Goal: Task Accomplishment & Management: Use online tool/utility

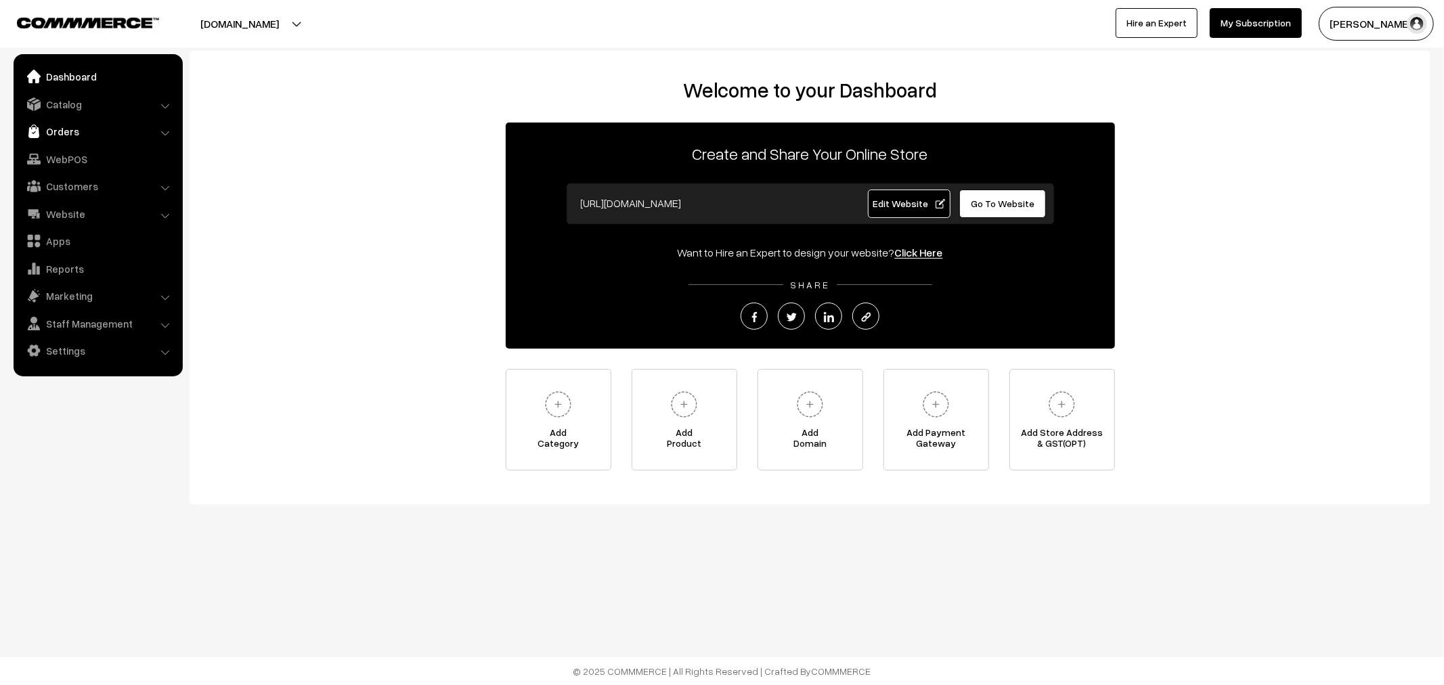
click at [109, 133] on link "Orders" at bounding box center [97, 131] width 161 height 24
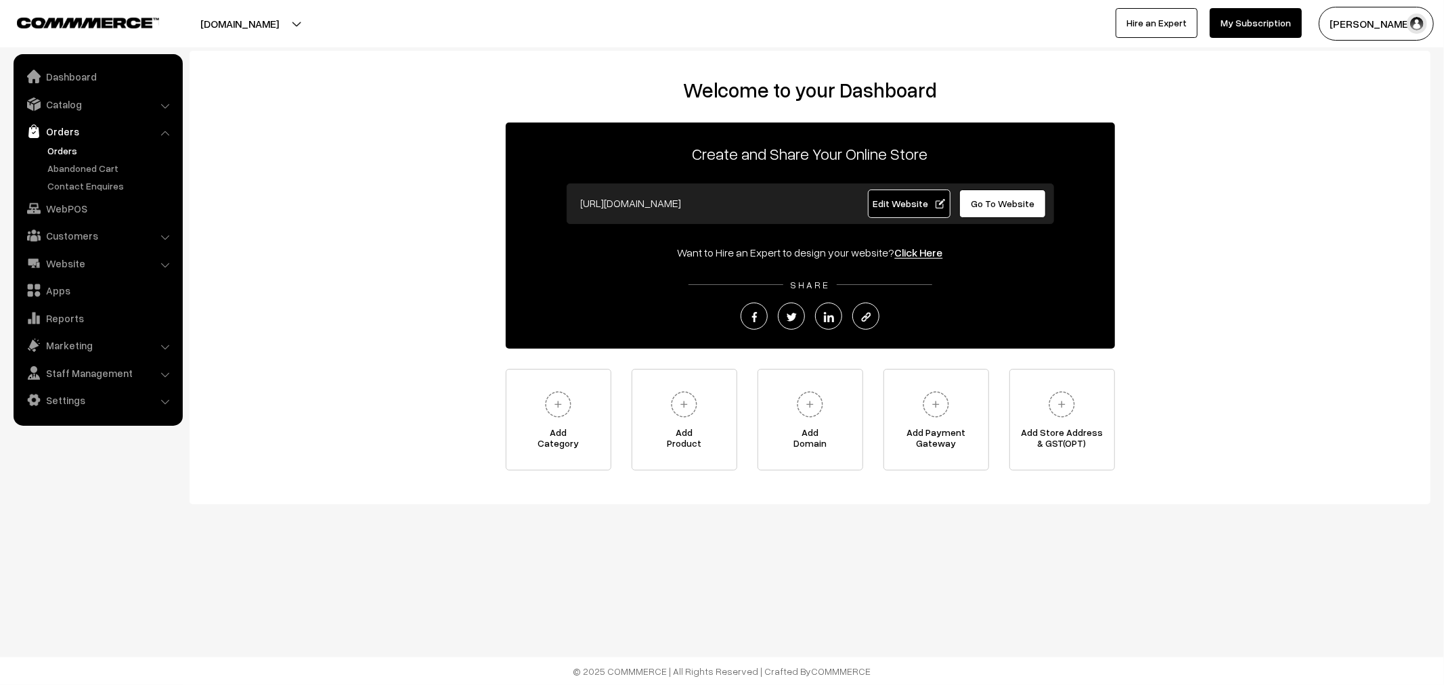
click at [62, 146] on link "Orders" at bounding box center [111, 151] width 134 height 14
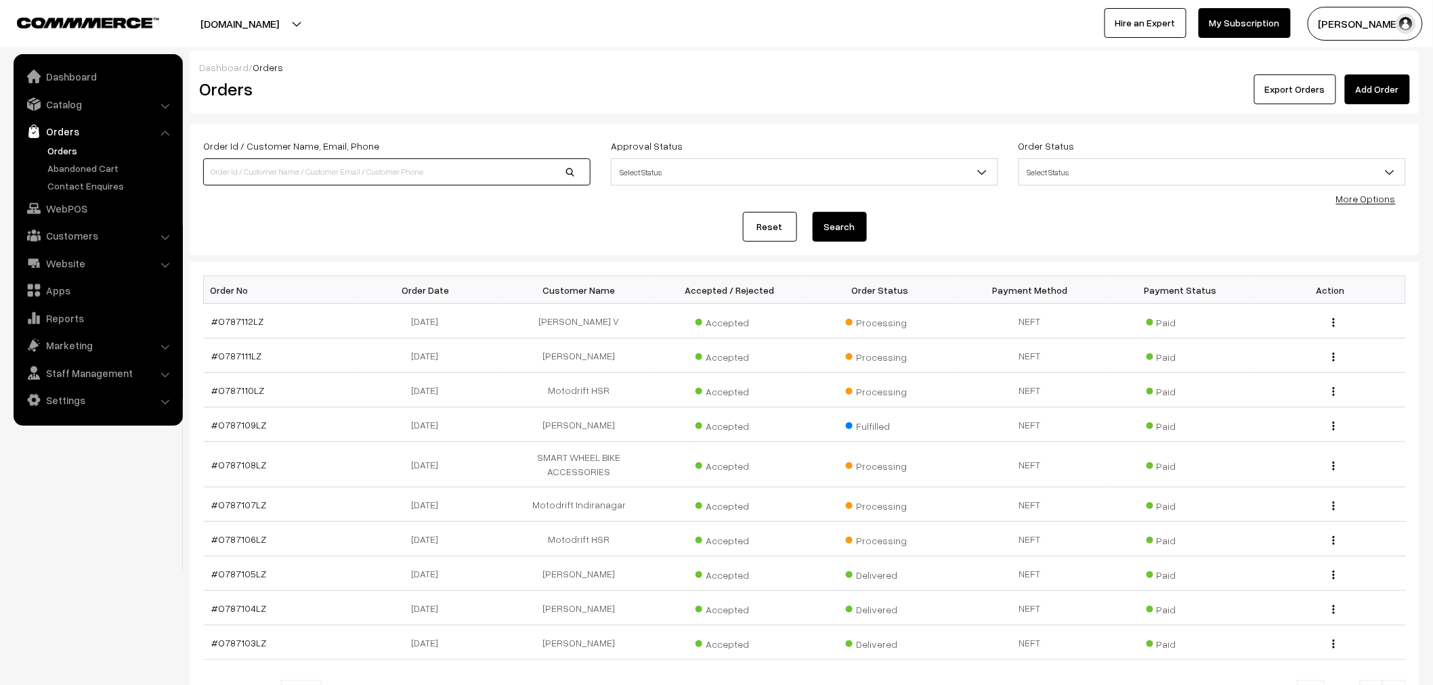
drag, startPoint x: 496, startPoint y: 171, endPoint x: 490, endPoint y: 168, distance: 7.6
click at [496, 171] on input at bounding box center [396, 171] width 387 height 27
drag, startPoint x: 489, startPoint y: 167, endPoint x: 474, endPoint y: 151, distance: 22.0
drag, startPoint x: 474, startPoint y: 151, endPoint x: 287, endPoint y: 175, distance: 188.4
click at [287, 173] on input "ryde" at bounding box center [396, 171] width 387 height 27
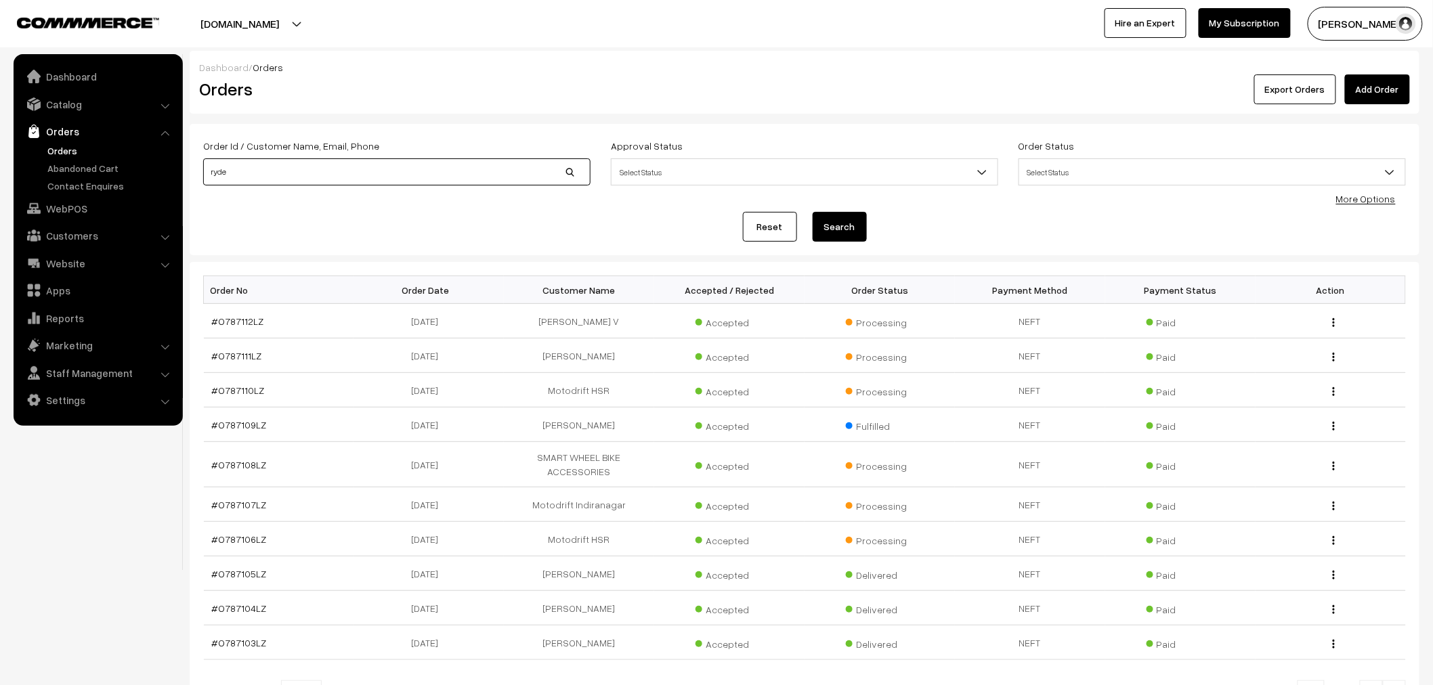
type input "Ryders"
click at [863, 234] on button "Search" at bounding box center [840, 227] width 54 height 30
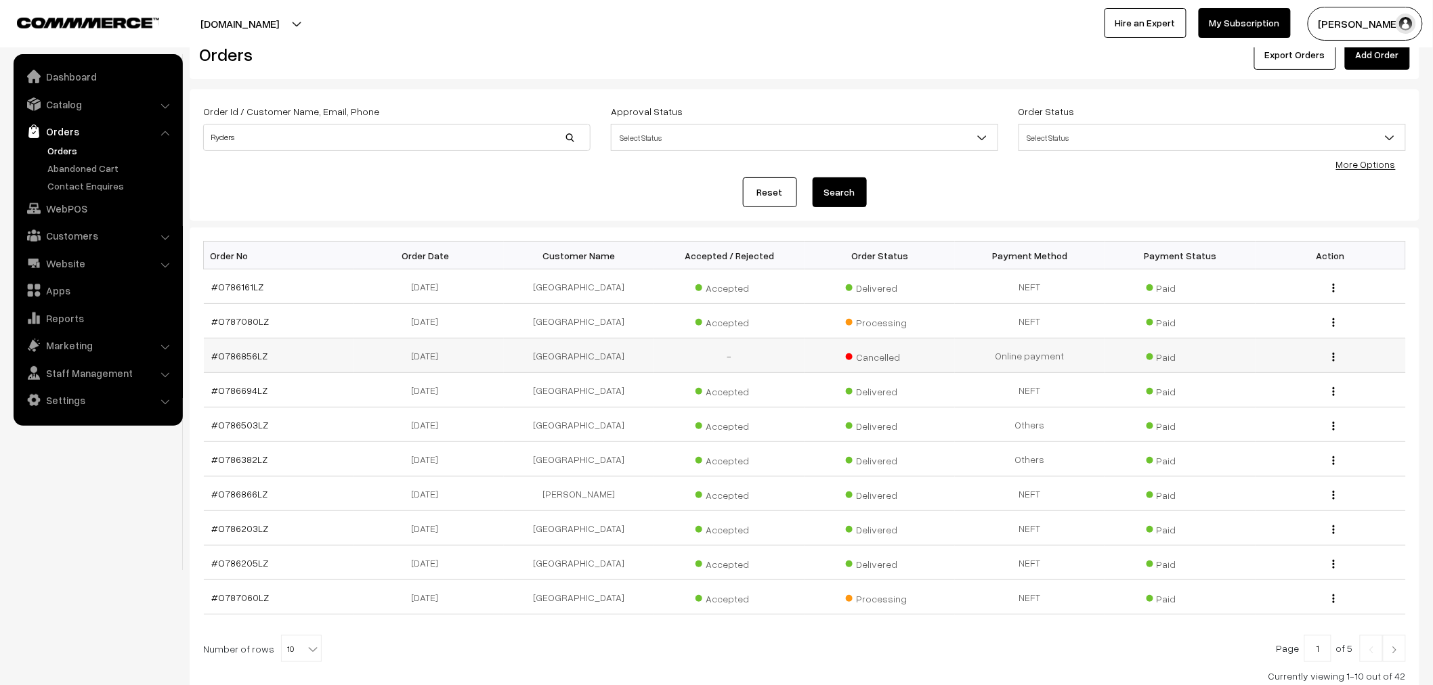
scroll to position [135, 0]
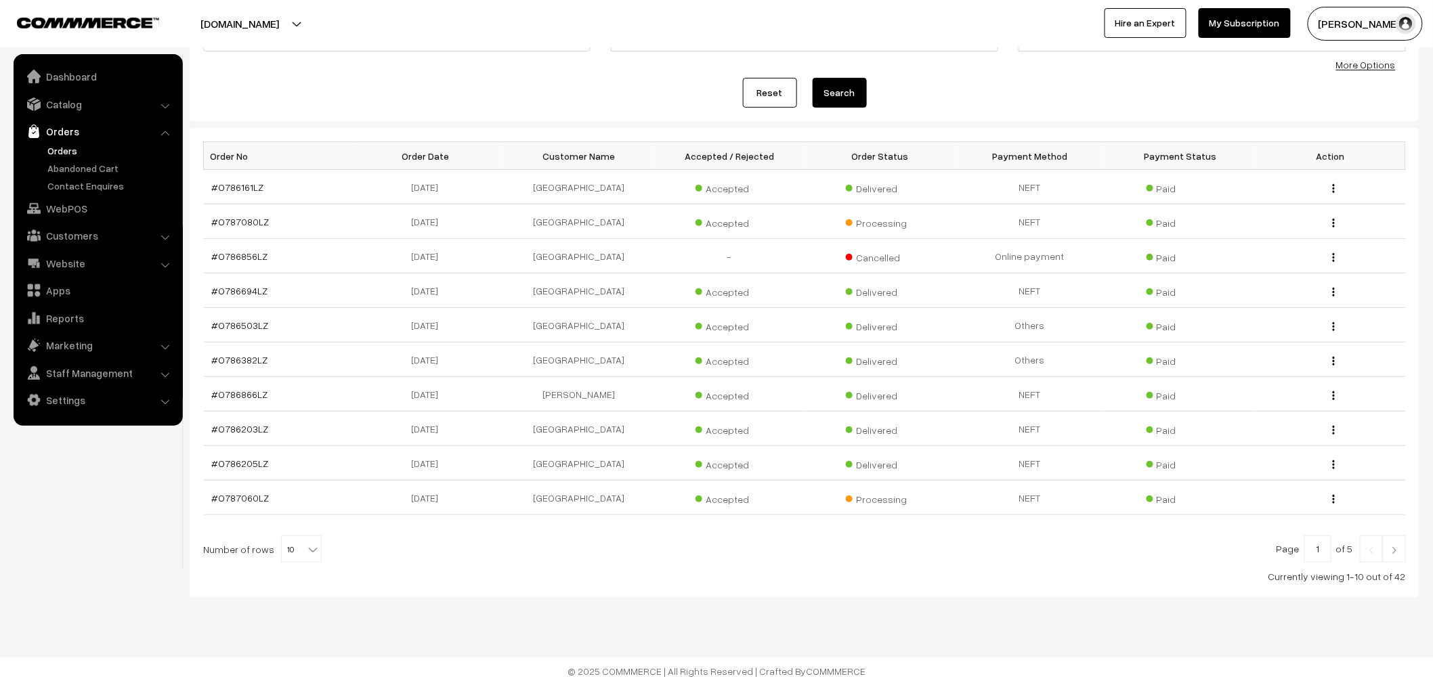
click at [293, 546] on span "10" at bounding box center [301, 549] width 39 height 27
select select "60"
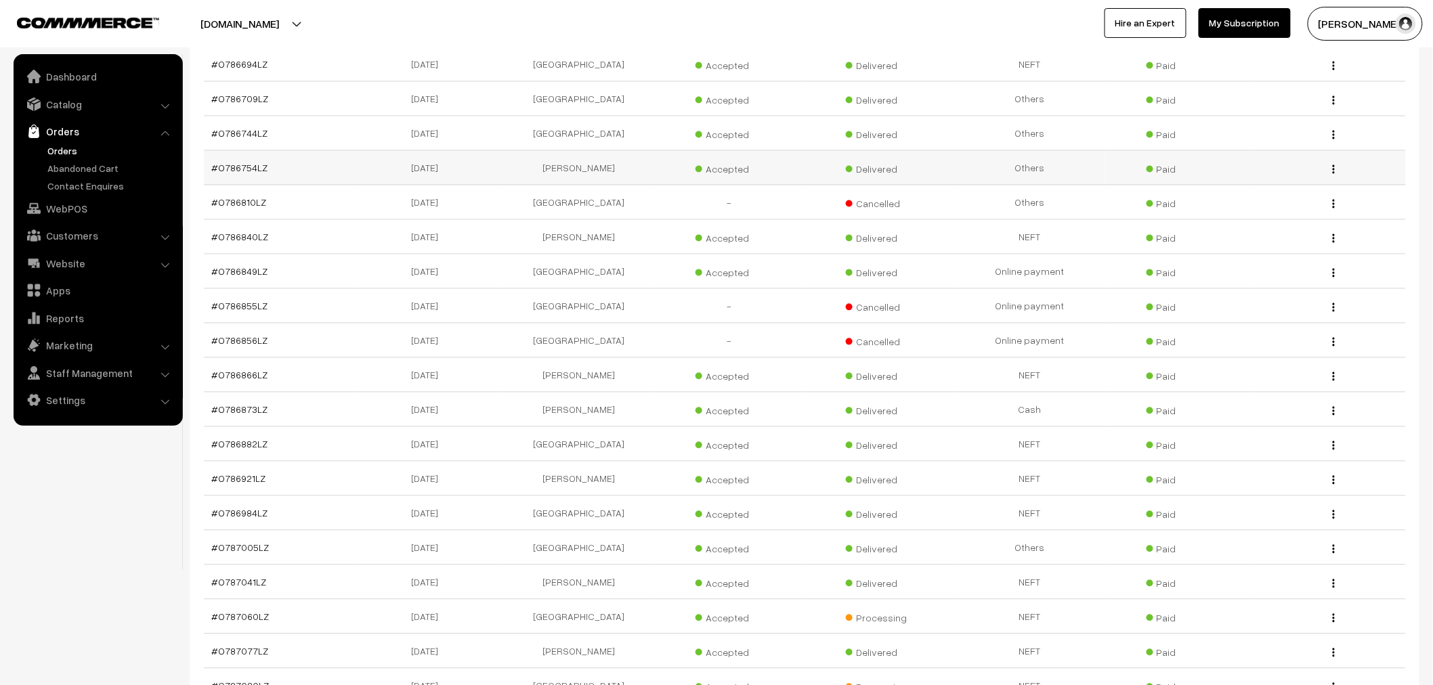
scroll to position [752, 0]
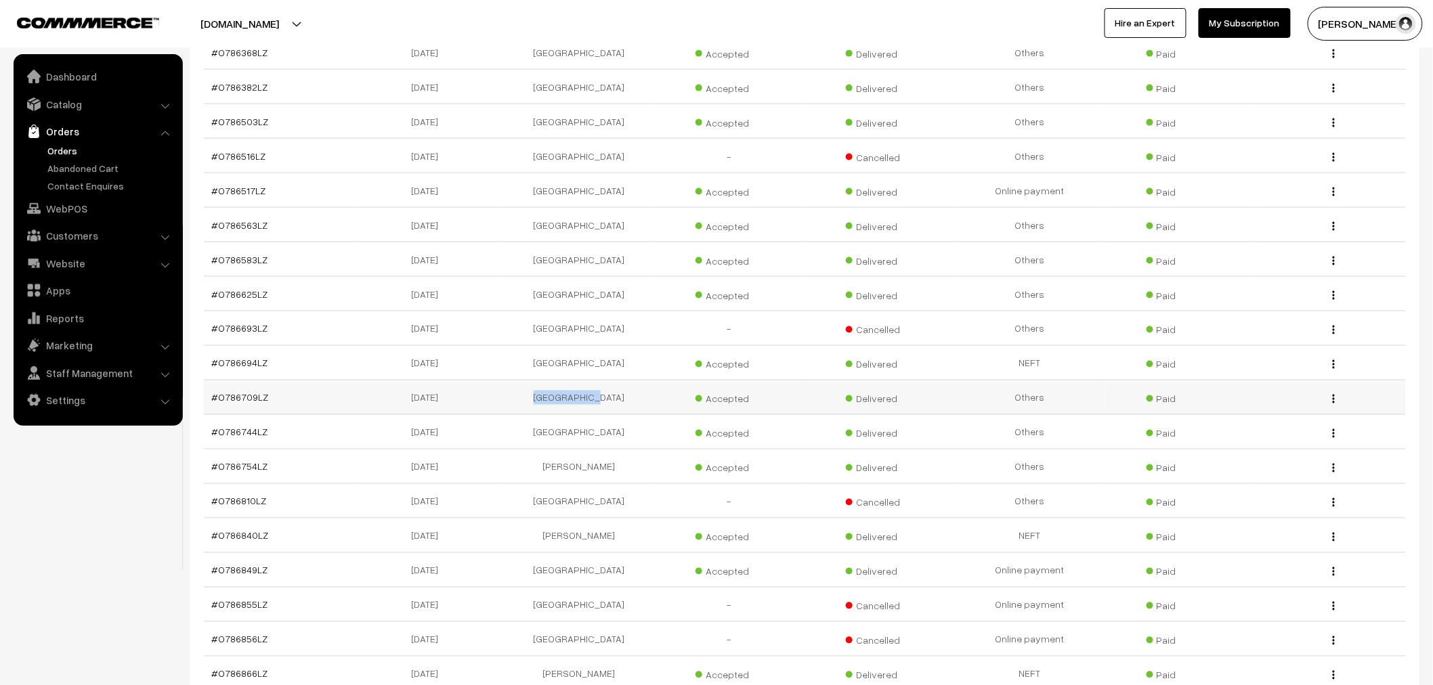
drag, startPoint x: 617, startPoint y: 408, endPoint x: 533, endPoint y: 412, distance: 84.0
click at [529, 409] on td "[GEOGRAPHIC_DATA]" at bounding box center [579, 398] width 150 height 35
copy td "[GEOGRAPHIC_DATA]"
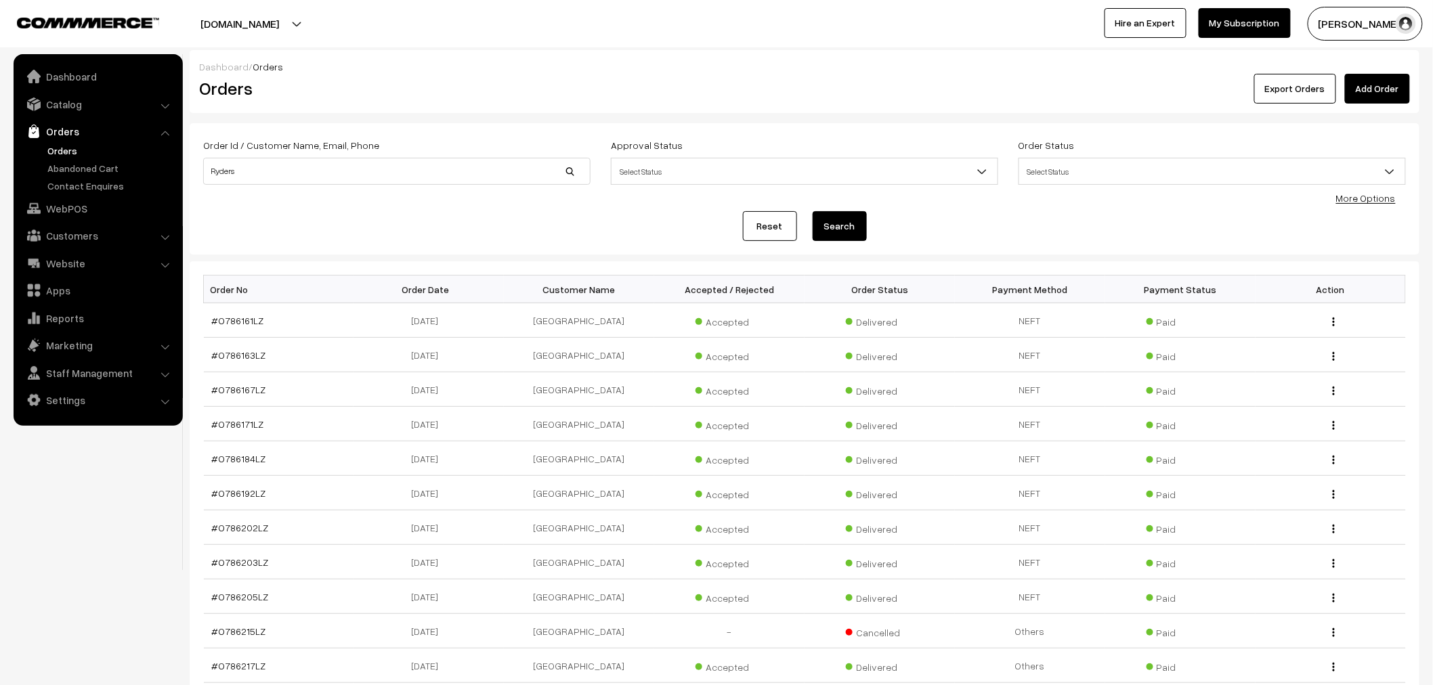
scroll to position [0, 0]
drag, startPoint x: 316, startPoint y: 171, endPoint x: -341, endPoint y: 140, distance: 657.5
drag, startPoint x: -341, startPoint y: 140, endPoint x: 251, endPoint y: 172, distance: 592.0
click at [247, 173] on input "Ryders" at bounding box center [396, 171] width 387 height 27
click at [219, 177] on input "Ryders" at bounding box center [396, 171] width 387 height 27
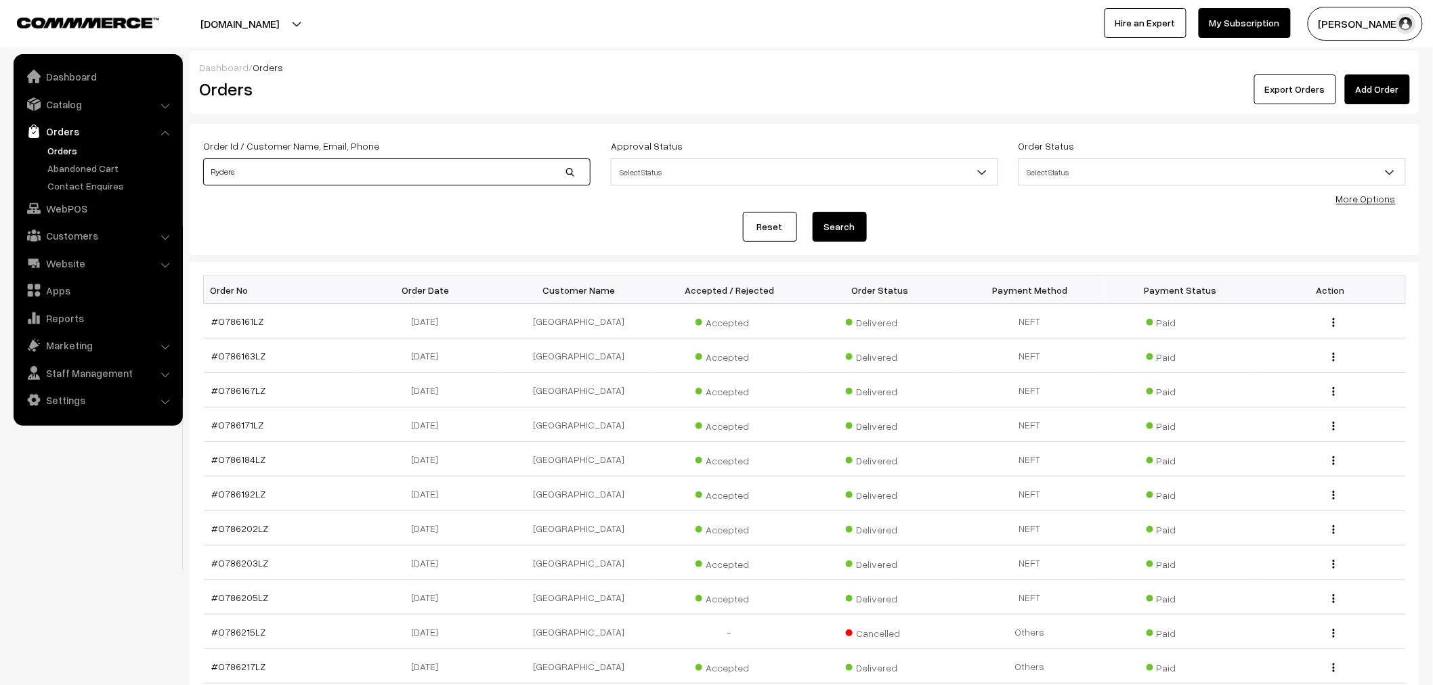
click at [219, 177] on input "Ryders" at bounding box center [396, 171] width 387 height 27
paste input "Arena"
type input "[GEOGRAPHIC_DATA]"
click at [840, 233] on button "Search" at bounding box center [840, 227] width 54 height 30
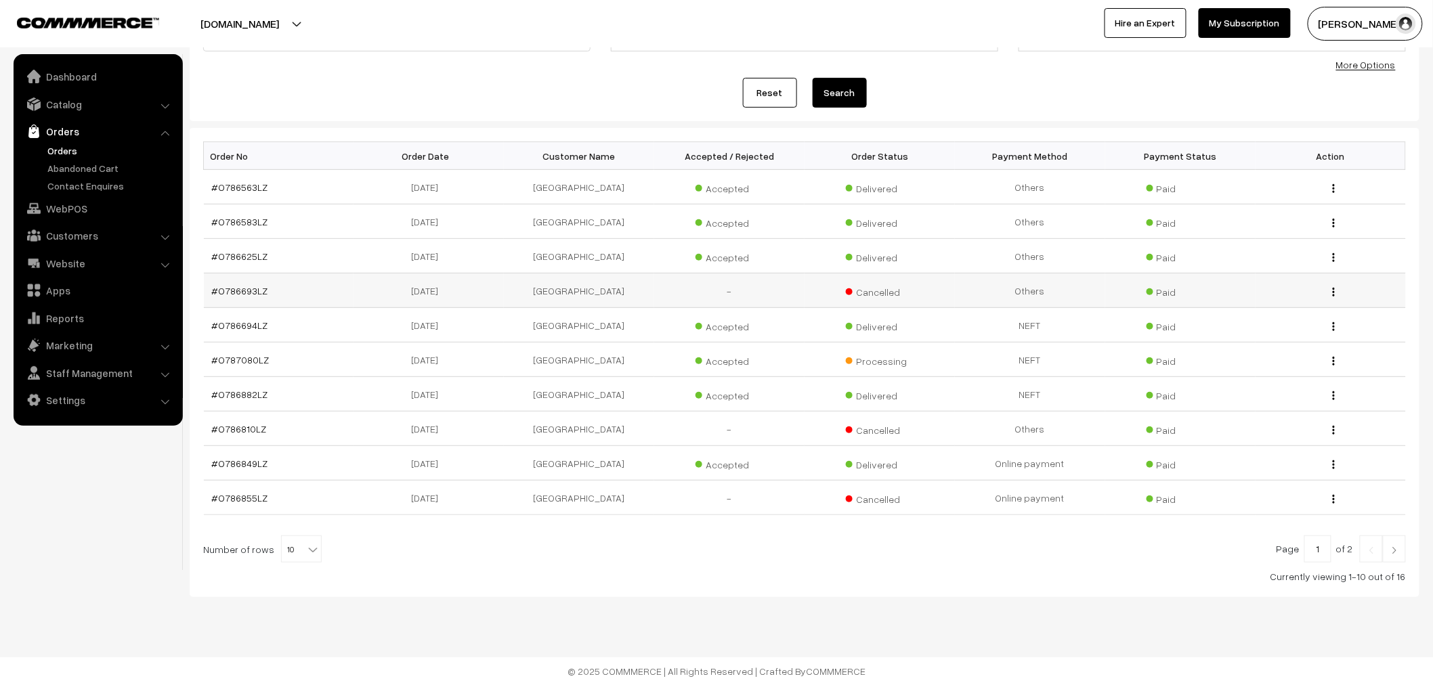
scroll to position [135, 0]
drag, startPoint x: 314, startPoint y: 544, endPoint x: 301, endPoint y: 553, distance: 15.6
click at [307, 548] on div "Page 1 of 2 Number of rows 10 20 30 40 50 60 70 80 90 100 10 Currently viewing …" at bounding box center [804, 560] width 1203 height 48
click at [299, 557] on span "10" at bounding box center [301, 549] width 39 height 27
select select "50"
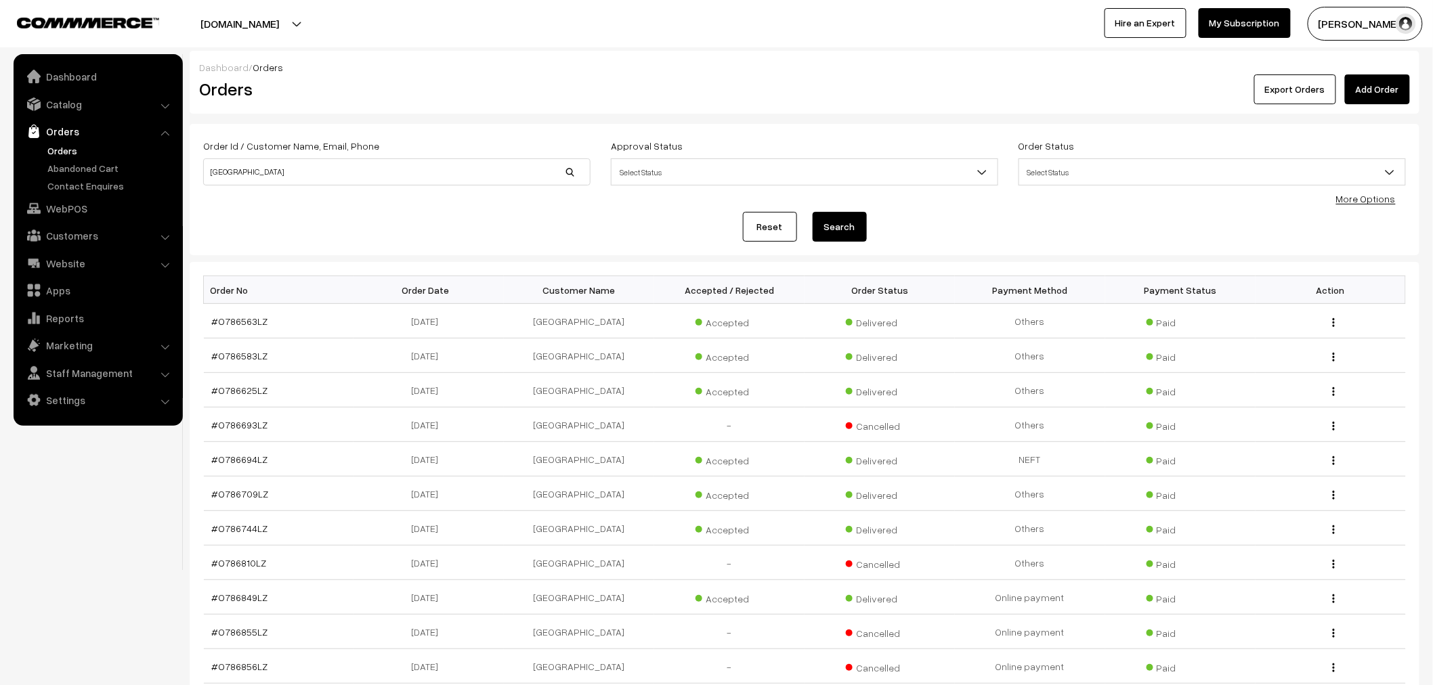
click at [1253, 92] on div "Export Orders Add Order" at bounding box center [1009, 89] width 800 height 30
drag, startPoint x: 1260, startPoint y: 91, endPoint x: 1285, endPoint y: 81, distance: 26.2
click at [1285, 81] on button "Export Orders" at bounding box center [1295, 89] width 82 height 30
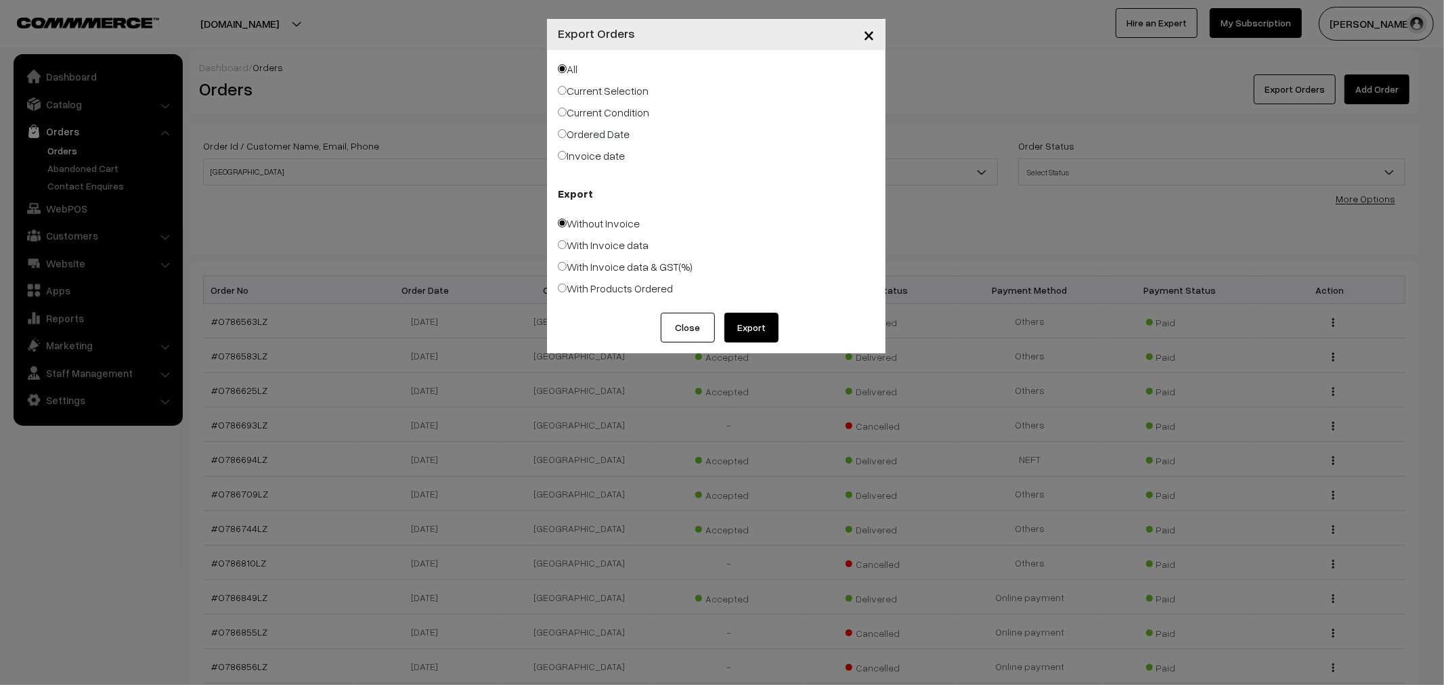
click at [595, 113] on label "Current Condition" at bounding box center [603, 112] width 91 height 16
click at [567, 113] on input "Current Condition" at bounding box center [562, 112] width 9 height 9
radio input "true"
click at [769, 319] on button "Export" at bounding box center [752, 328] width 54 height 30
